Goal: Task Accomplishment & Management: Manage account settings

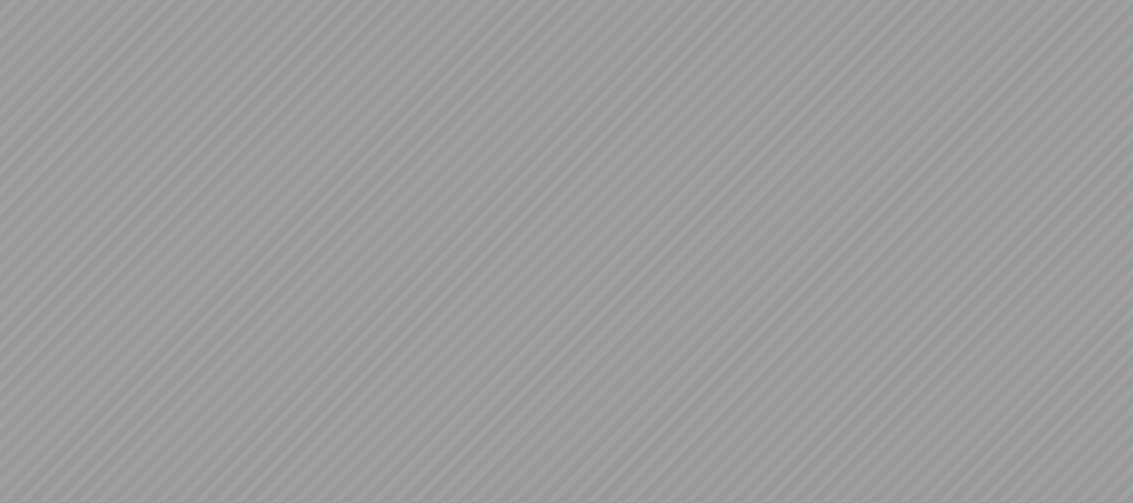
scroll to position [1, 0]
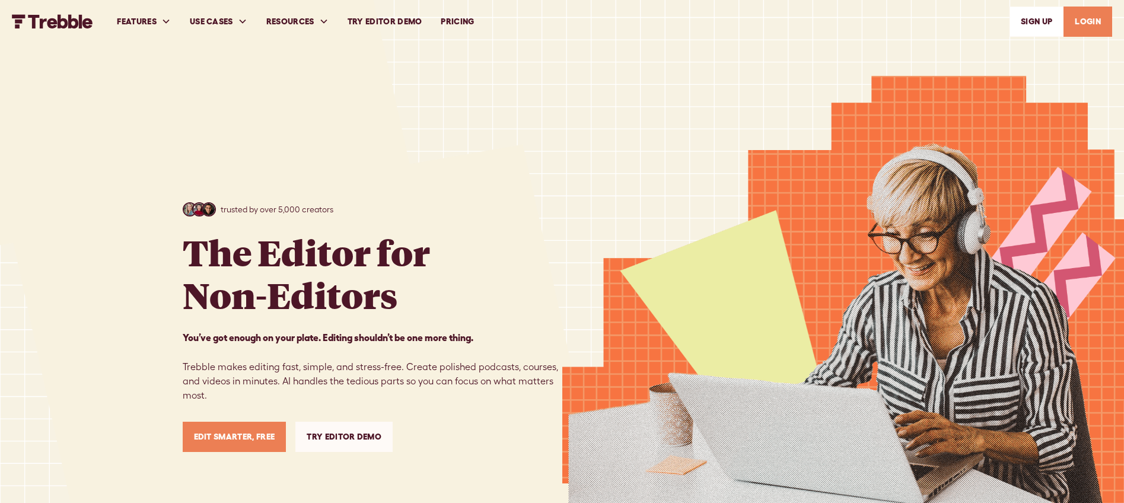
click at [1089, 23] on link "LOGIN" at bounding box center [1087, 22] width 49 height 30
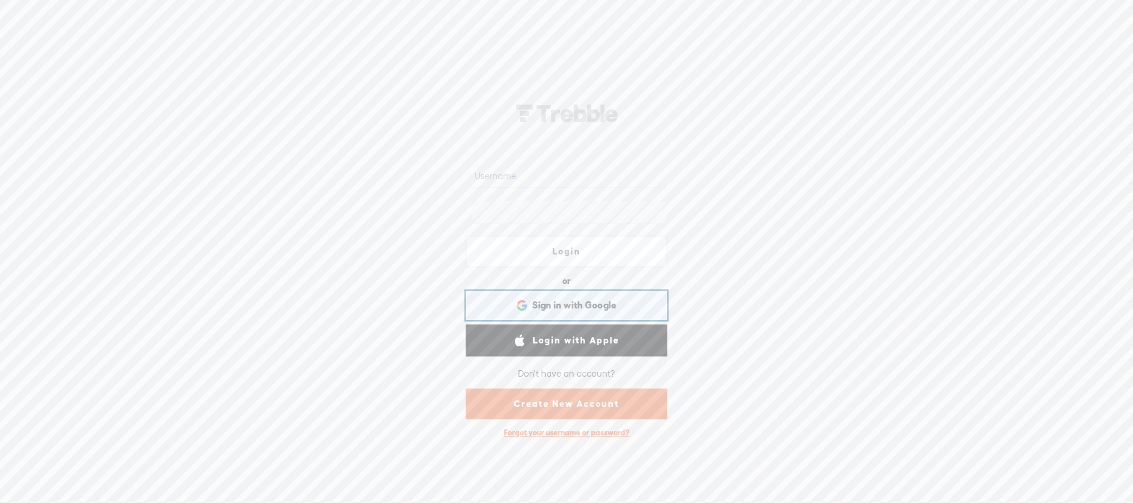
click at [559, 305] on span "Sign in with Google" at bounding box center [574, 305] width 85 height 12
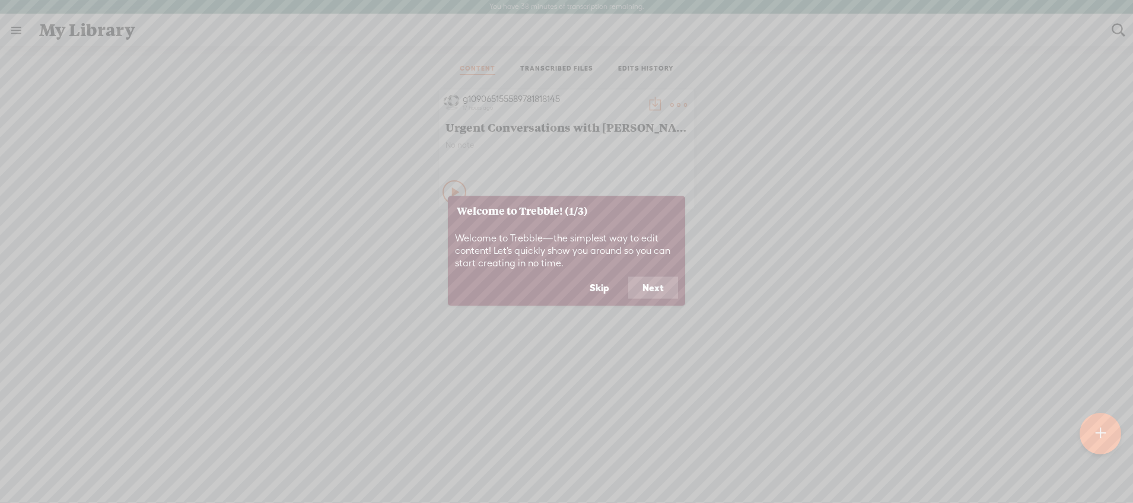
click at [603, 279] on button "Skip" at bounding box center [599, 287] width 48 height 23
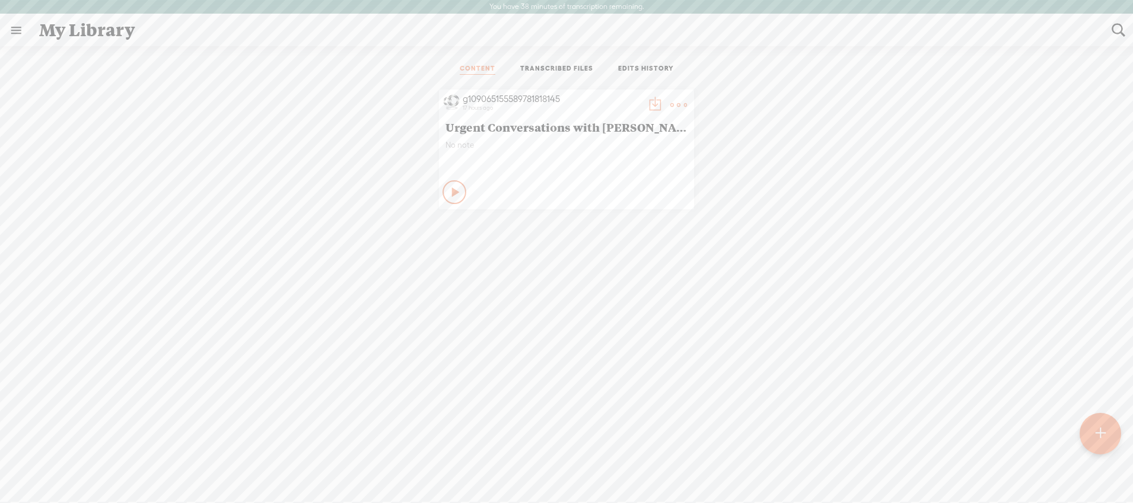
click at [671, 103] on t at bounding box center [678, 105] width 17 height 17
click at [590, 143] on link "Edit" at bounding box center [619, 144] width 119 height 27
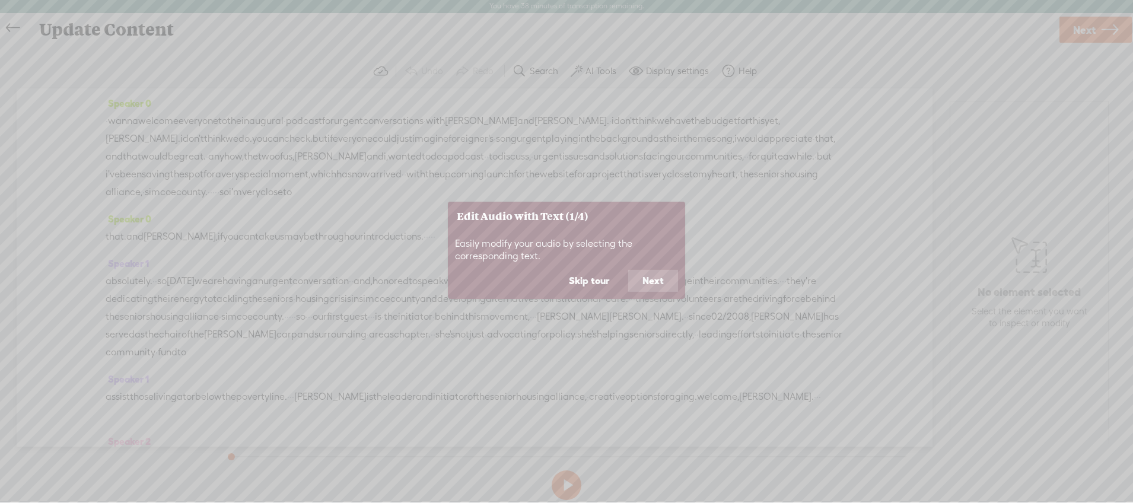
click at [1087, 26] on icon at bounding box center [566, 250] width 1133 height 503
click at [603, 280] on button "Skip tour" at bounding box center [588, 281] width 69 height 23
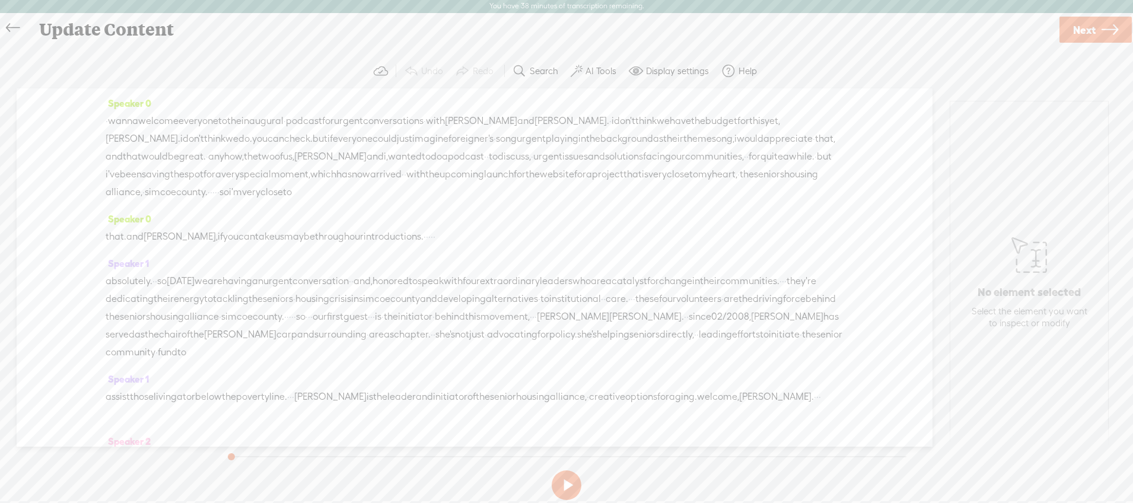
click at [1091, 28] on span "Next" at bounding box center [1084, 30] width 23 height 30
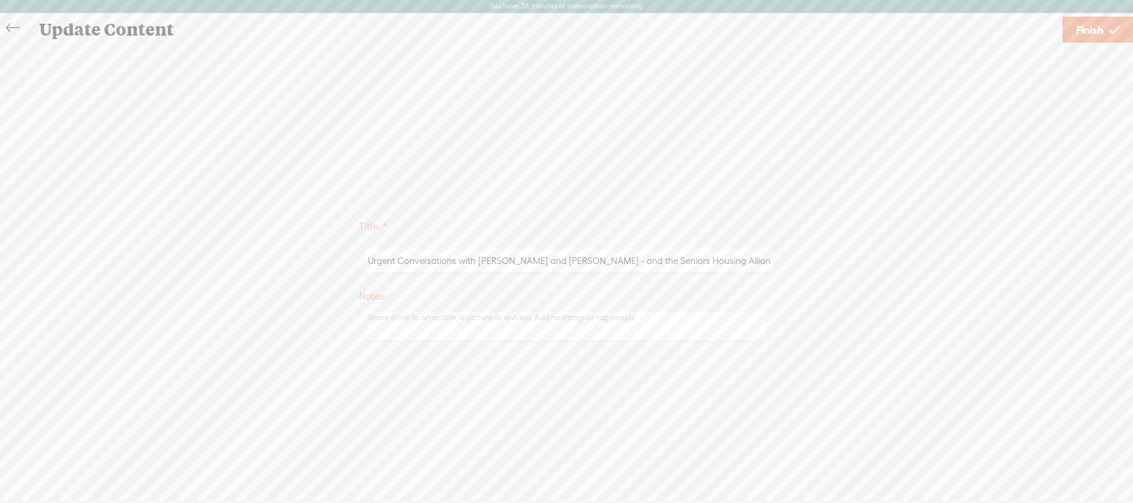
click at [1091, 28] on span "Finish" at bounding box center [1089, 30] width 27 height 30
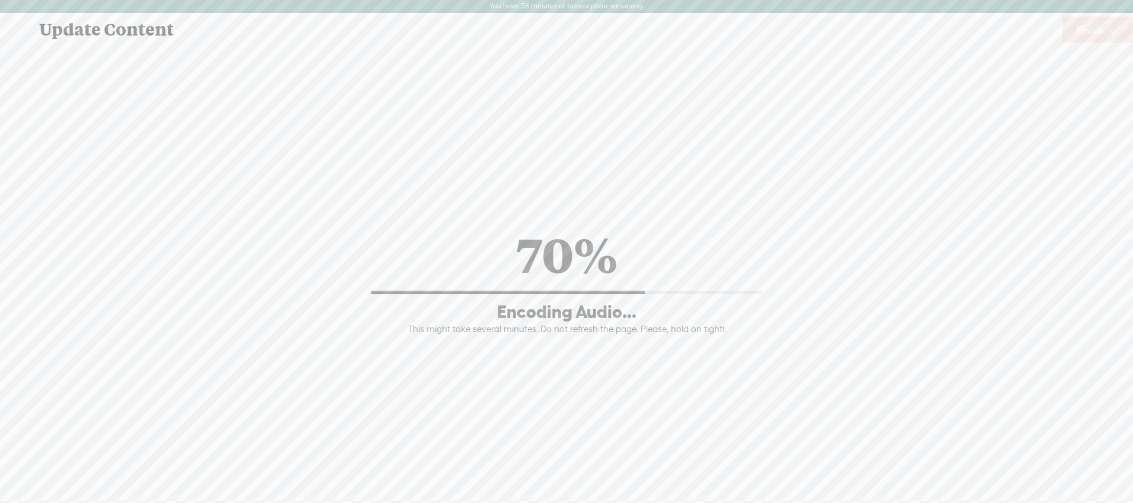
click at [245, 165] on div "70% Encoding Audio... This might take several minutes. Do not refresh the page.…" at bounding box center [566, 279] width 1109 height 237
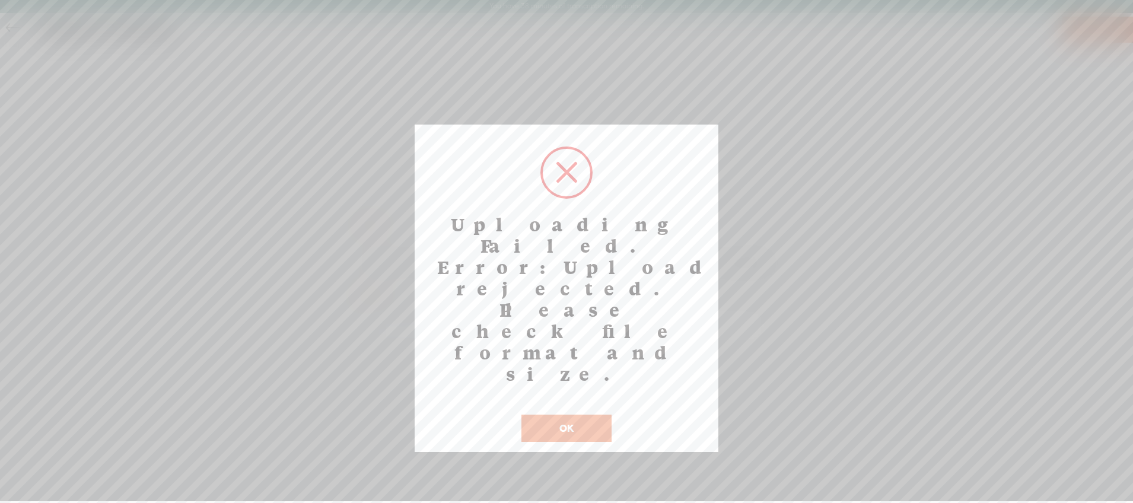
click at [566, 415] on button "OK" at bounding box center [566, 428] width 90 height 27
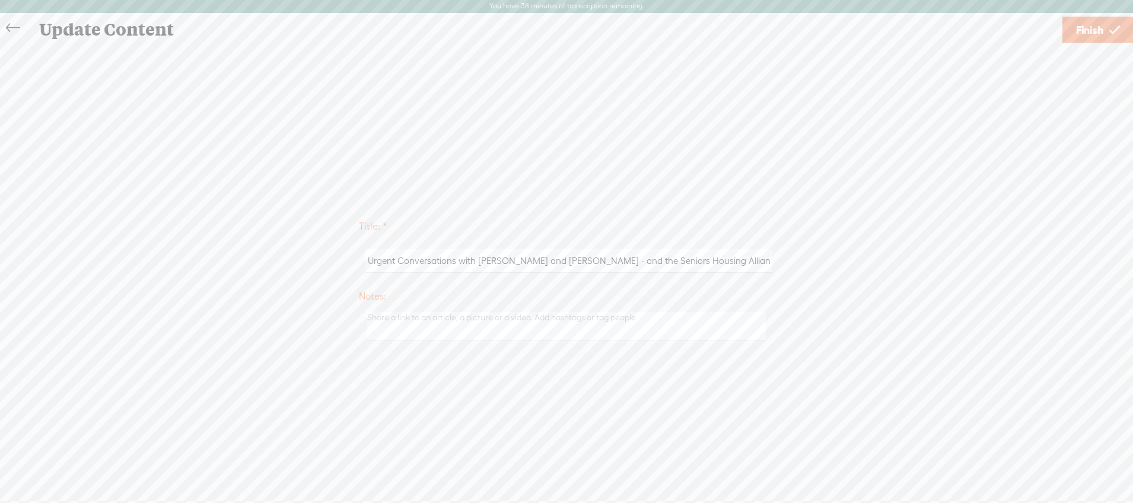
click at [1089, 29] on span "Finish" at bounding box center [1089, 30] width 27 height 30
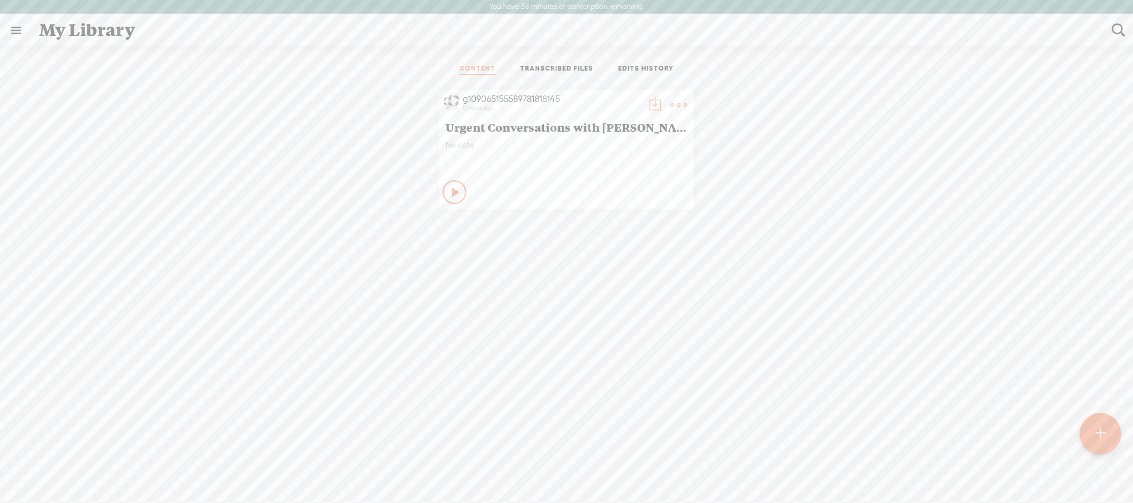
click at [17, 29] on link at bounding box center [16, 30] width 31 height 31
click at [58, 471] on div "SETTINGS" at bounding box center [62, 475] width 43 height 10
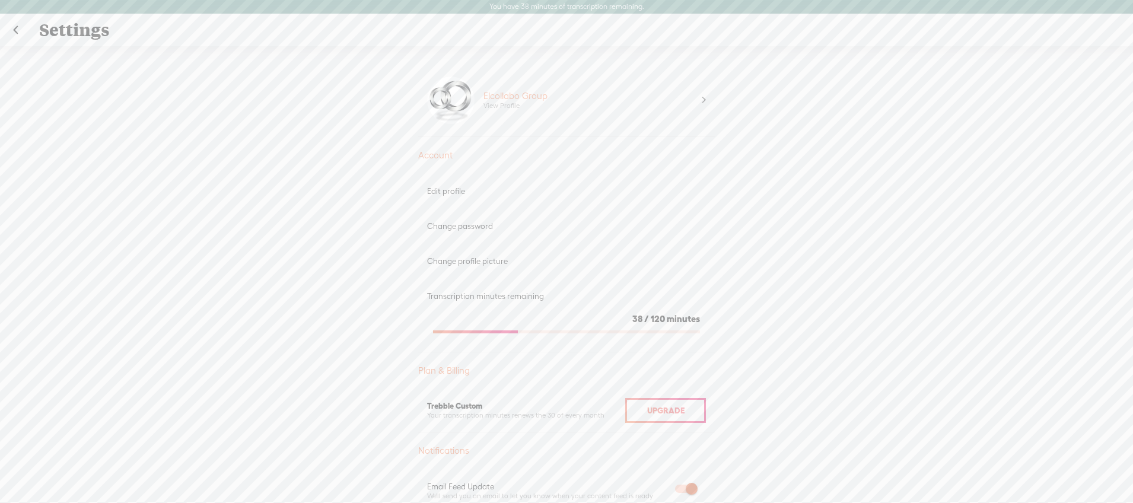
click at [458, 195] on div "Edit profile" at bounding box center [566, 191] width 279 height 10
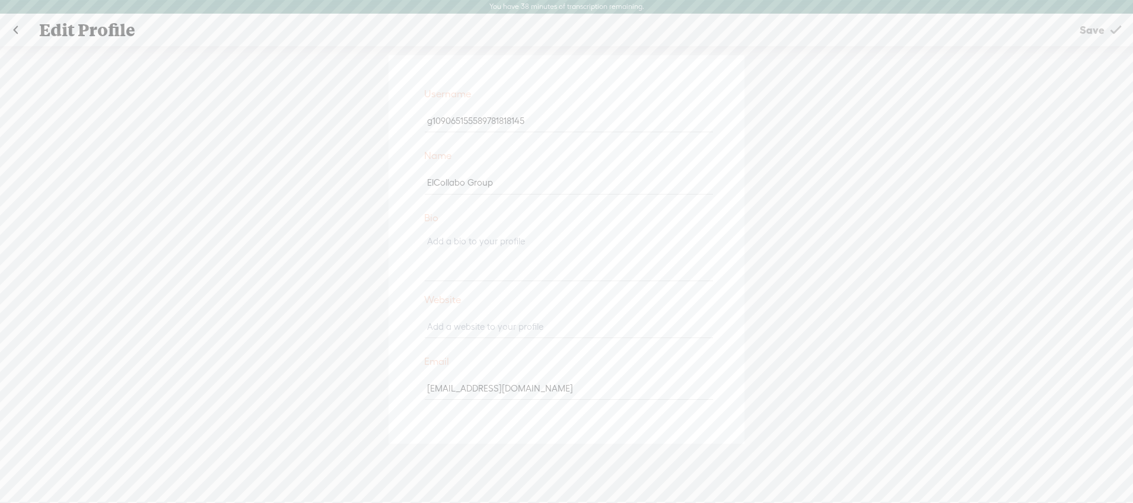
click at [452, 182] on input "ElCollabo Group" at bounding box center [569, 182] width 288 height 23
type input "Urgent Conversations"
click at [482, 122] on input "g109065155589781818145" at bounding box center [569, 120] width 288 height 23
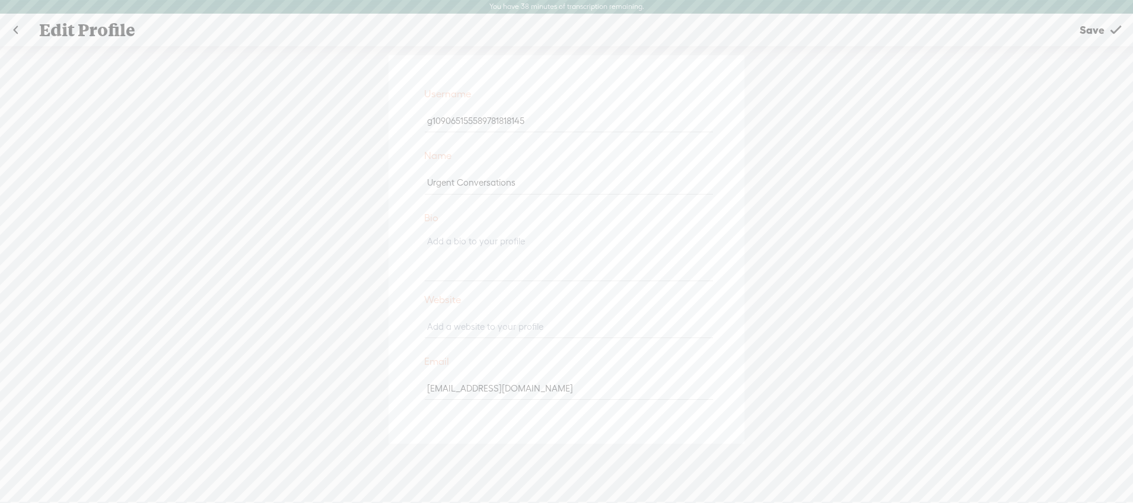
click at [482, 122] on input "g109065155589781818145" at bounding box center [569, 120] width 288 height 23
type input "urgentconversations"
click at [846, 219] on div "Username urgentconversations Name Urgent Conversations Bio Website Email [EMAIL…" at bounding box center [566, 281] width 1133 height 470
click at [496, 391] on input "[EMAIL_ADDRESS][DOMAIN_NAME]" at bounding box center [569, 388] width 288 height 23
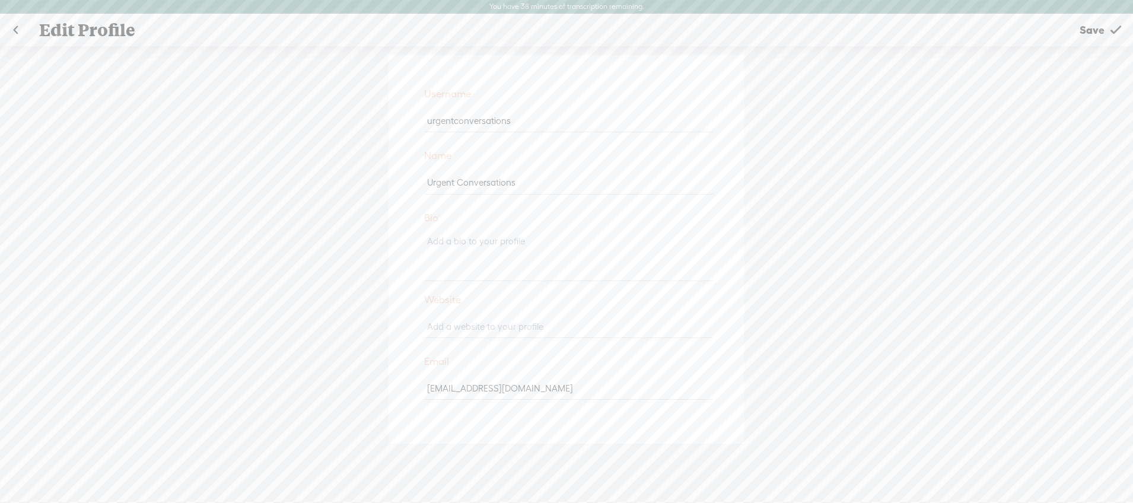
click at [496, 391] on input "[EMAIL_ADDRESS][DOMAIN_NAME]" at bounding box center [569, 388] width 288 height 23
click at [1096, 23] on span "Save" at bounding box center [1091, 30] width 25 height 30
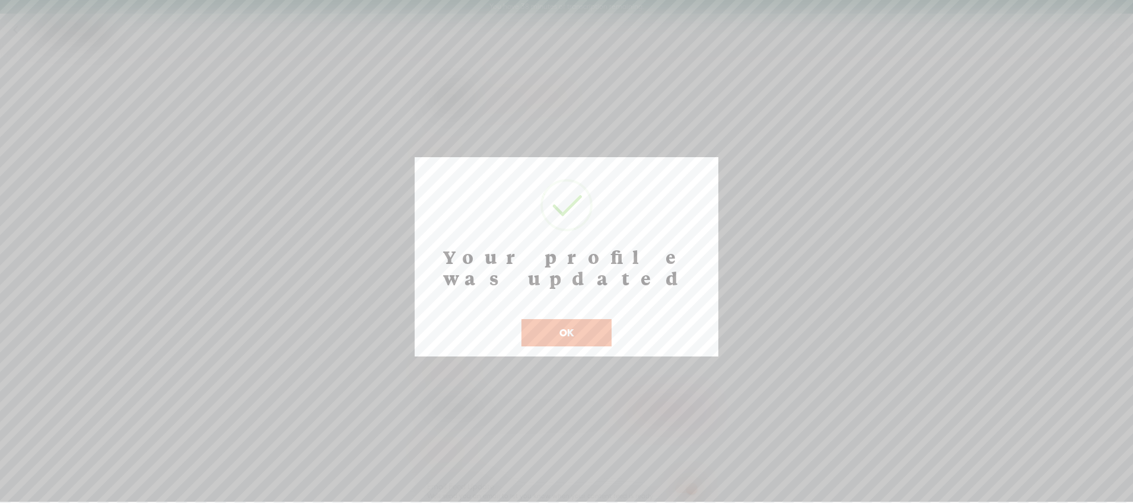
click at [570, 319] on button "OK" at bounding box center [566, 332] width 90 height 27
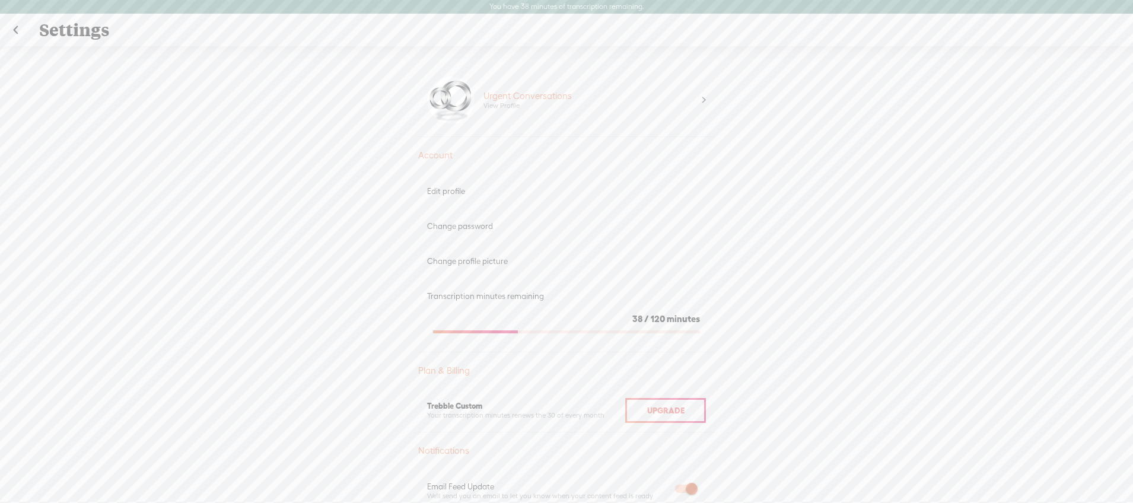
click at [499, 106] on div "View Profile" at bounding box center [501, 105] width 36 height 9
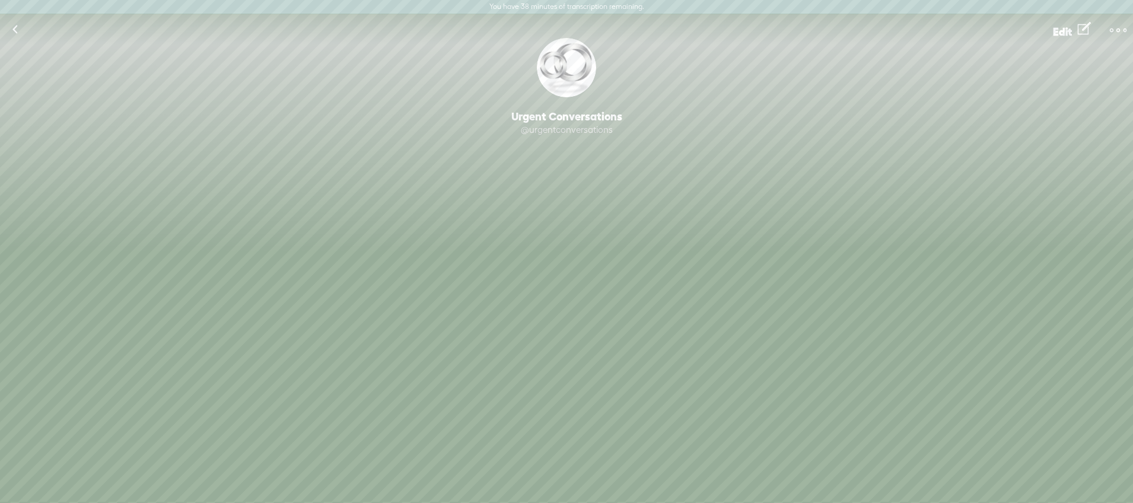
click at [16, 28] on link at bounding box center [15, 29] width 30 height 31
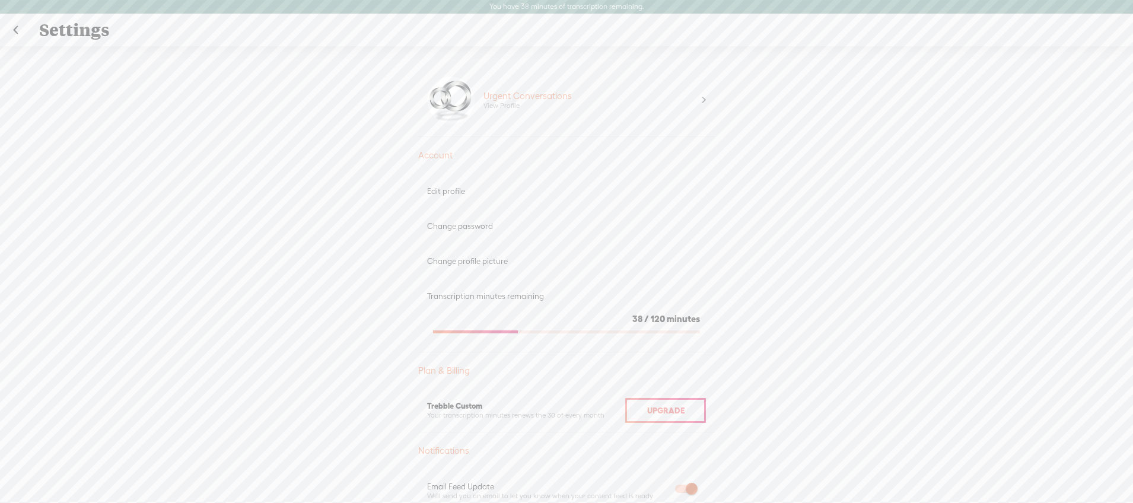
click at [702, 97] on span at bounding box center [704, 100] width 4 height 12
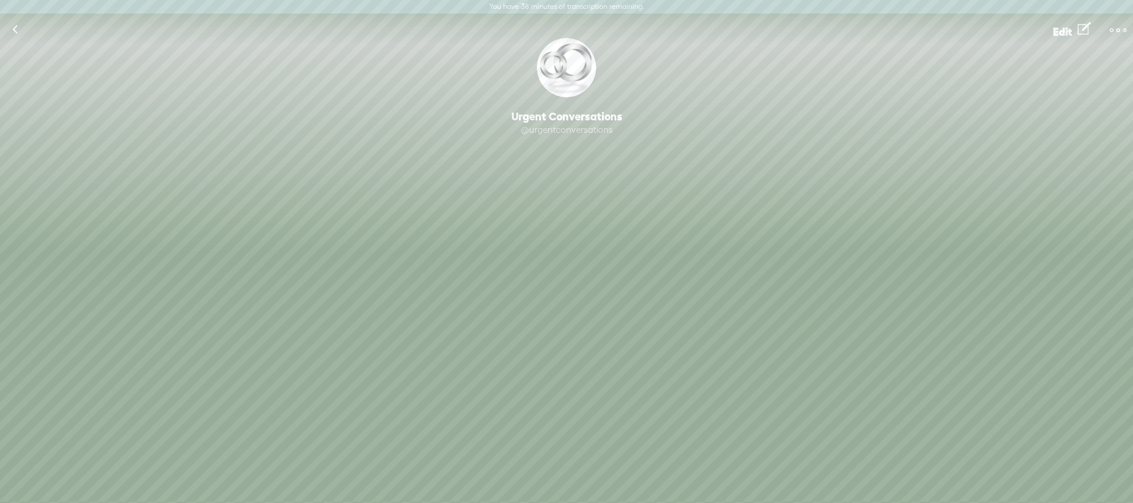
click at [18, 23] on link at bounding box center [15, 29] width 30 height 31
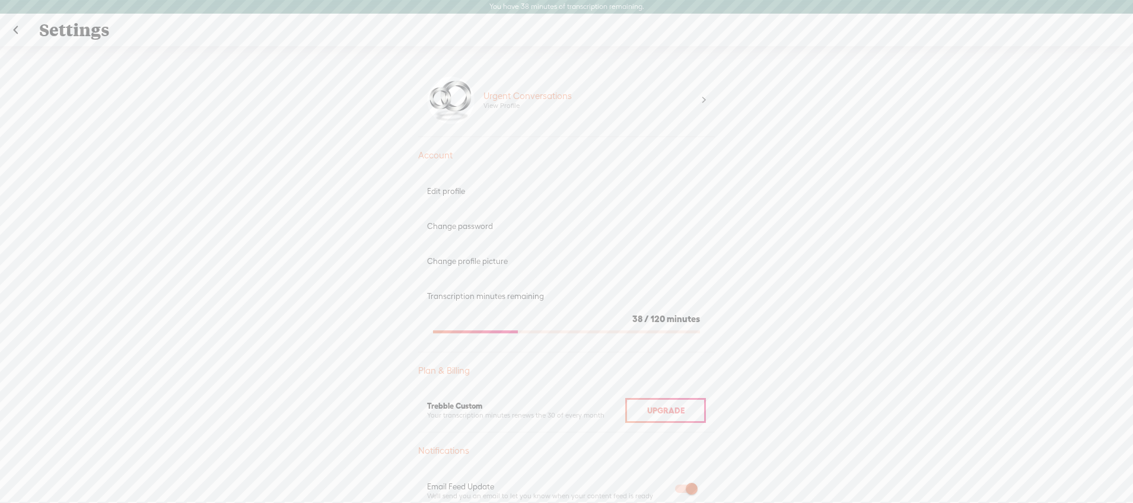
click at [449, 189] on div "Edit profile" at bounding box center [566, 191] width 279 height 10
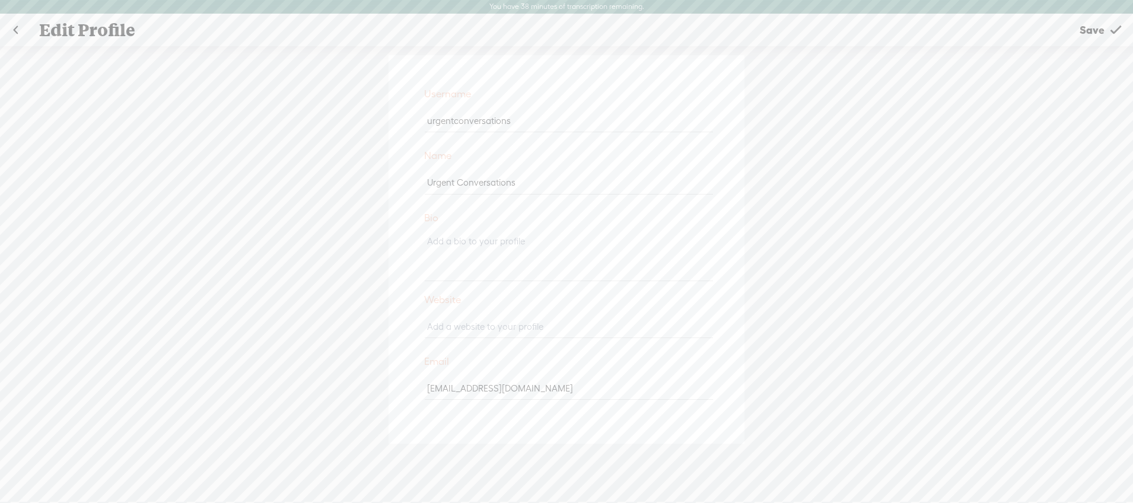
click at [19, 27] on link at bounding box center [16, 30] width 30 height 31
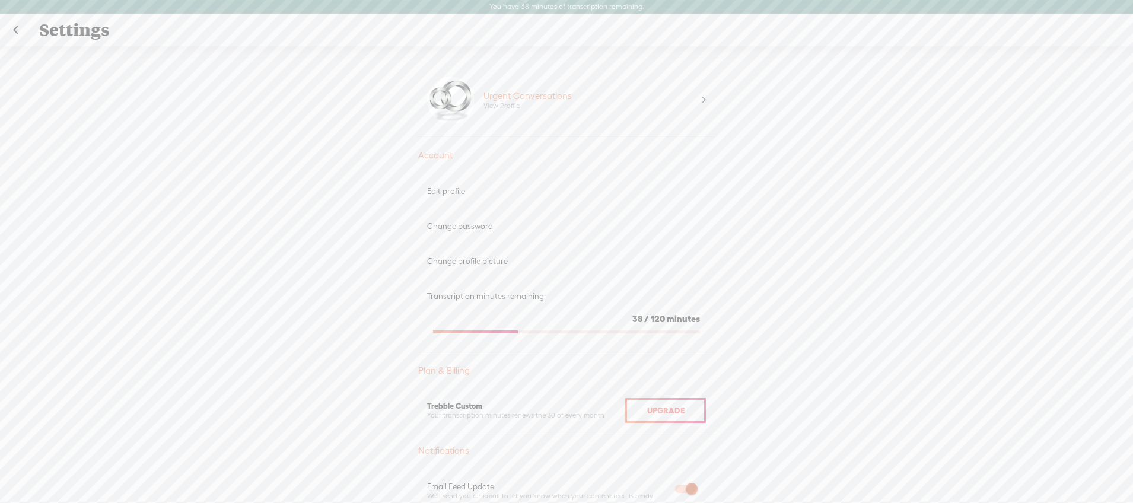
click at [447, 102] on div at bounding box center [450, 100] width 47 height 47
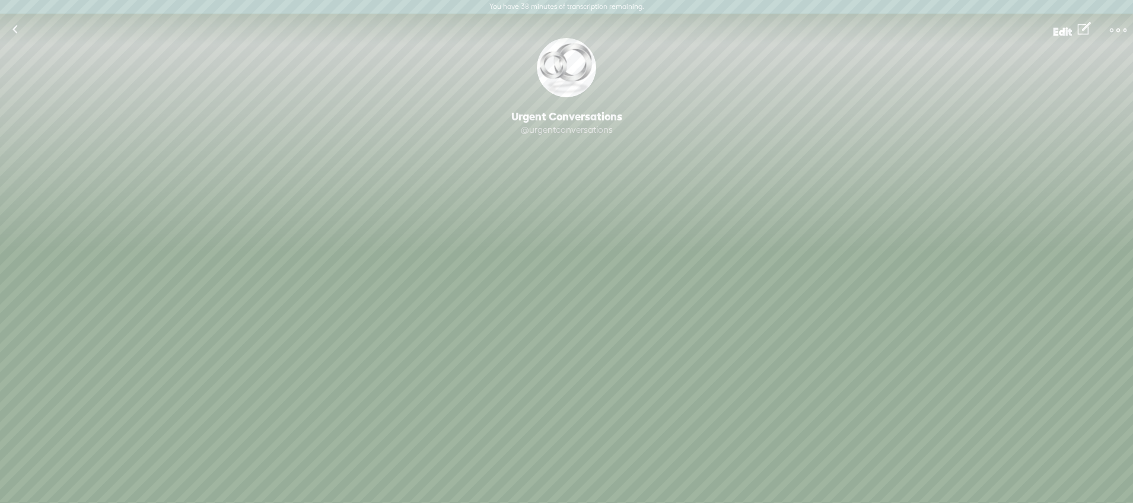
click at [1084, 30] on t at bounding box center [1084, 29] width 13 height 20
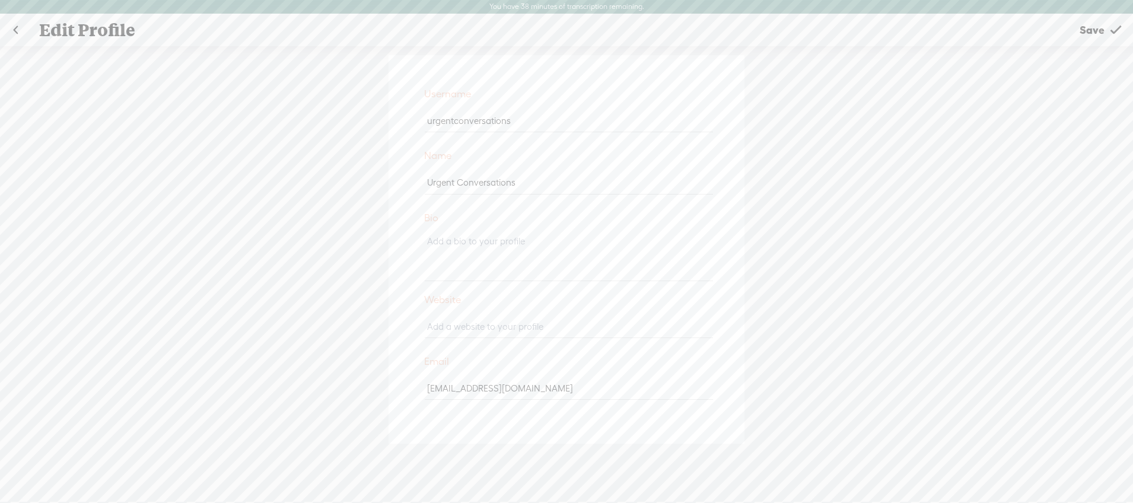
click at [15, 24] on link at bounding box center [16, 30] width 30 height 31
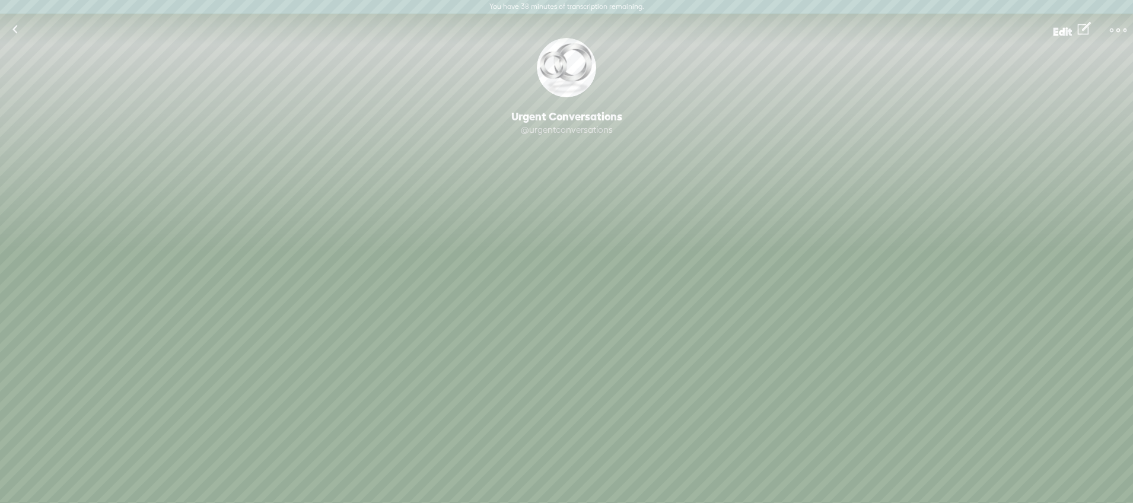
click at [9, 26] on link at bounding box center [15, 29] width 30 height 31
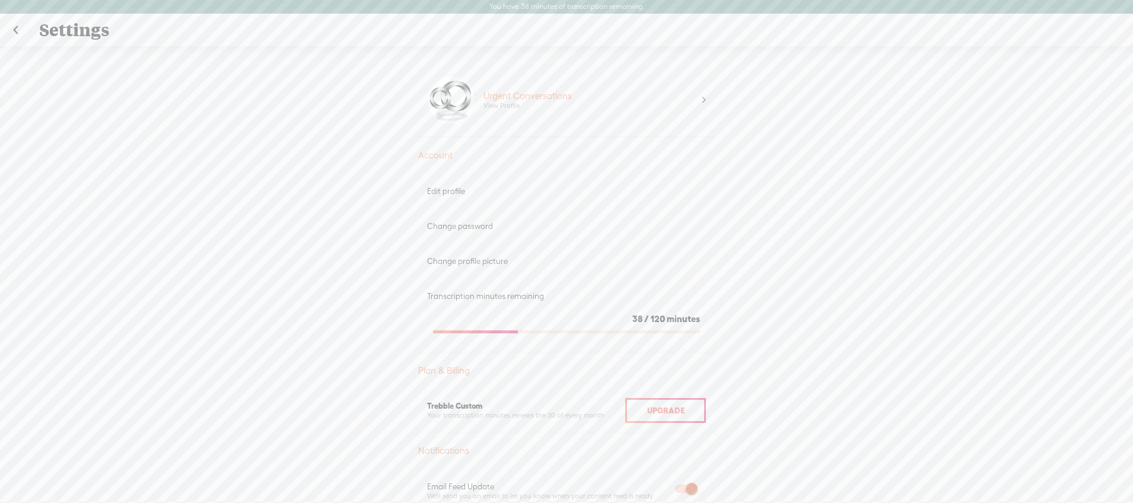
click at [486, 255] on div "Change profile picture" at bounding box center [566, 261] width 297 height 35
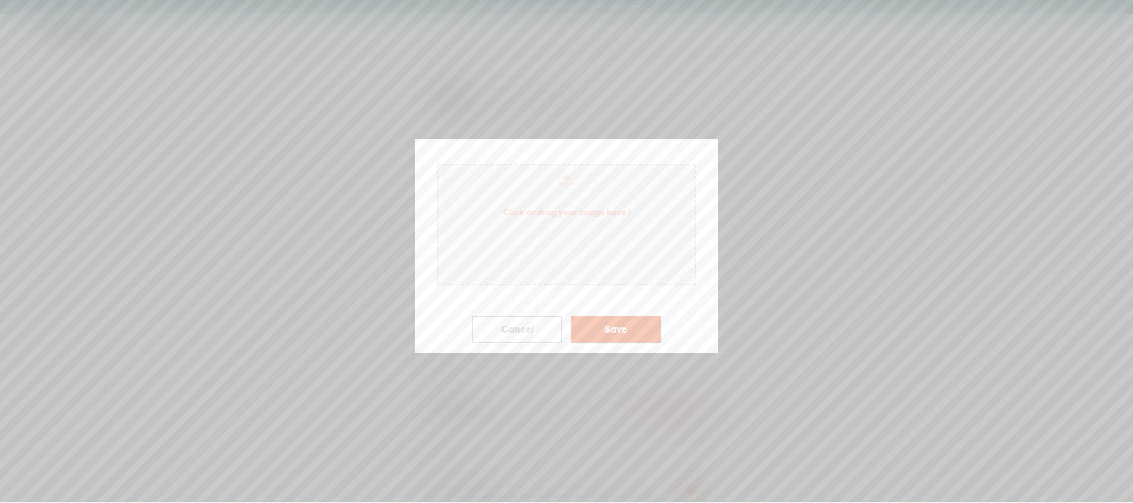
click at [569, 181] on div at bounding box center [566, 177] width 24 height 24
click at [578, 188] on img at bounding box center [567, 192] width 42 height 42
click at [571, 269] on link "Remove file" at bounding box center [566, 267] width 45 height 21
click at [588, 204] on span "Click or drag your image here !" at bounding box center [566, 211] width 256 height 33
click at [616, 330] on button "Save" at bounding box center [616, 328] width 90 height 27
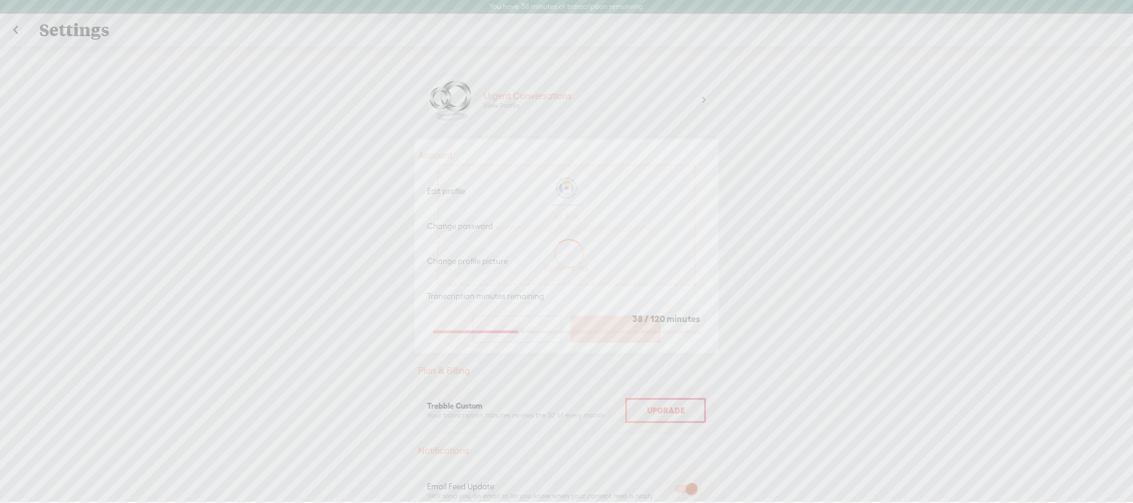
scroll to position [14, 0]
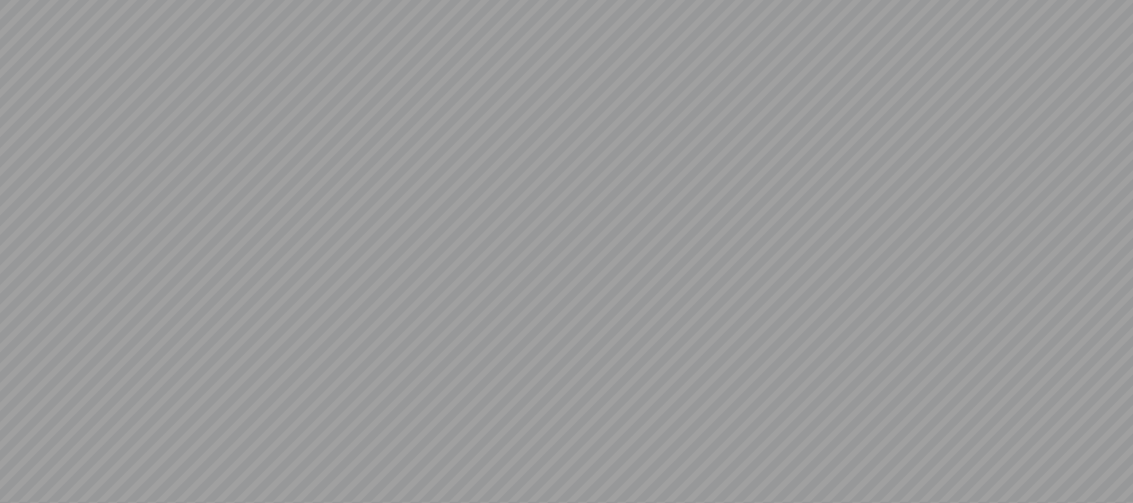
scroll to position [1, 0]
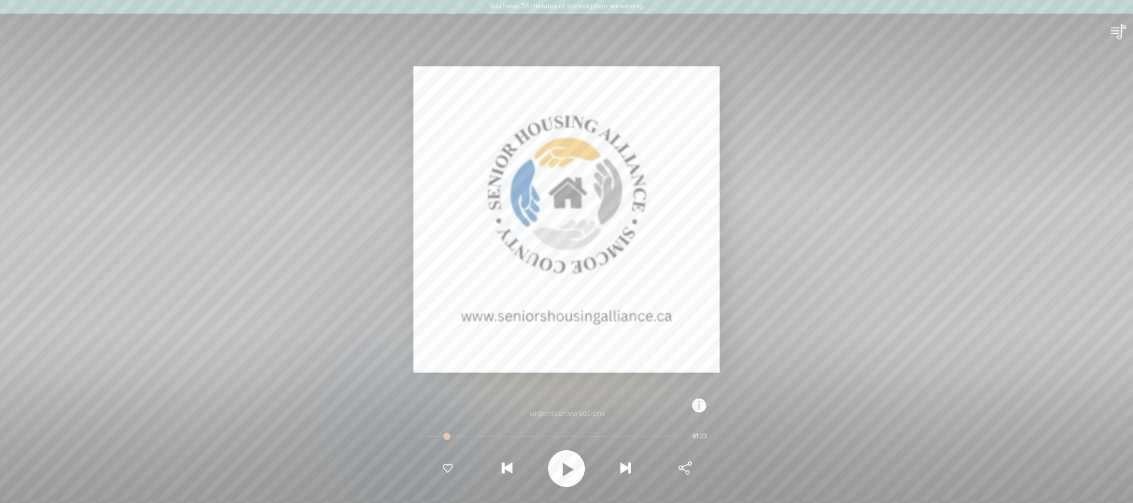
drag, startPoint x: 989, startPoint y: 0, endPoint x: 859, endPoint y: 106, distance: 167.4
click at [859, 106] on div at bounding box center [566, 219] width 1133 height 340
click at [942, 149] on div at bounding box center [566, 219] width 1133 height 340
